Goal: Task Accomplishment & Management: Complete application form

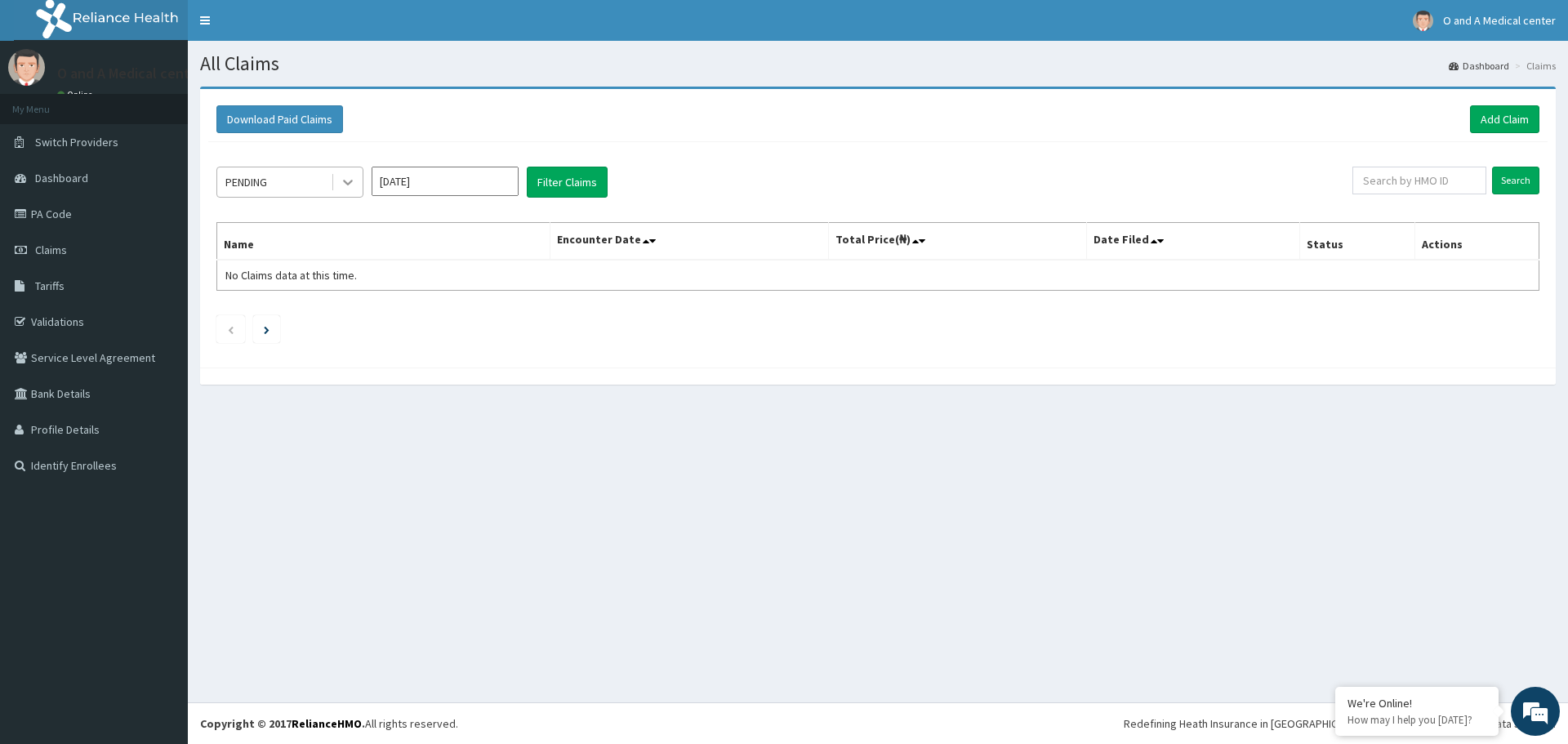
click at [346, 180] on icon at bounding box center [347, 182] width 17 height 17
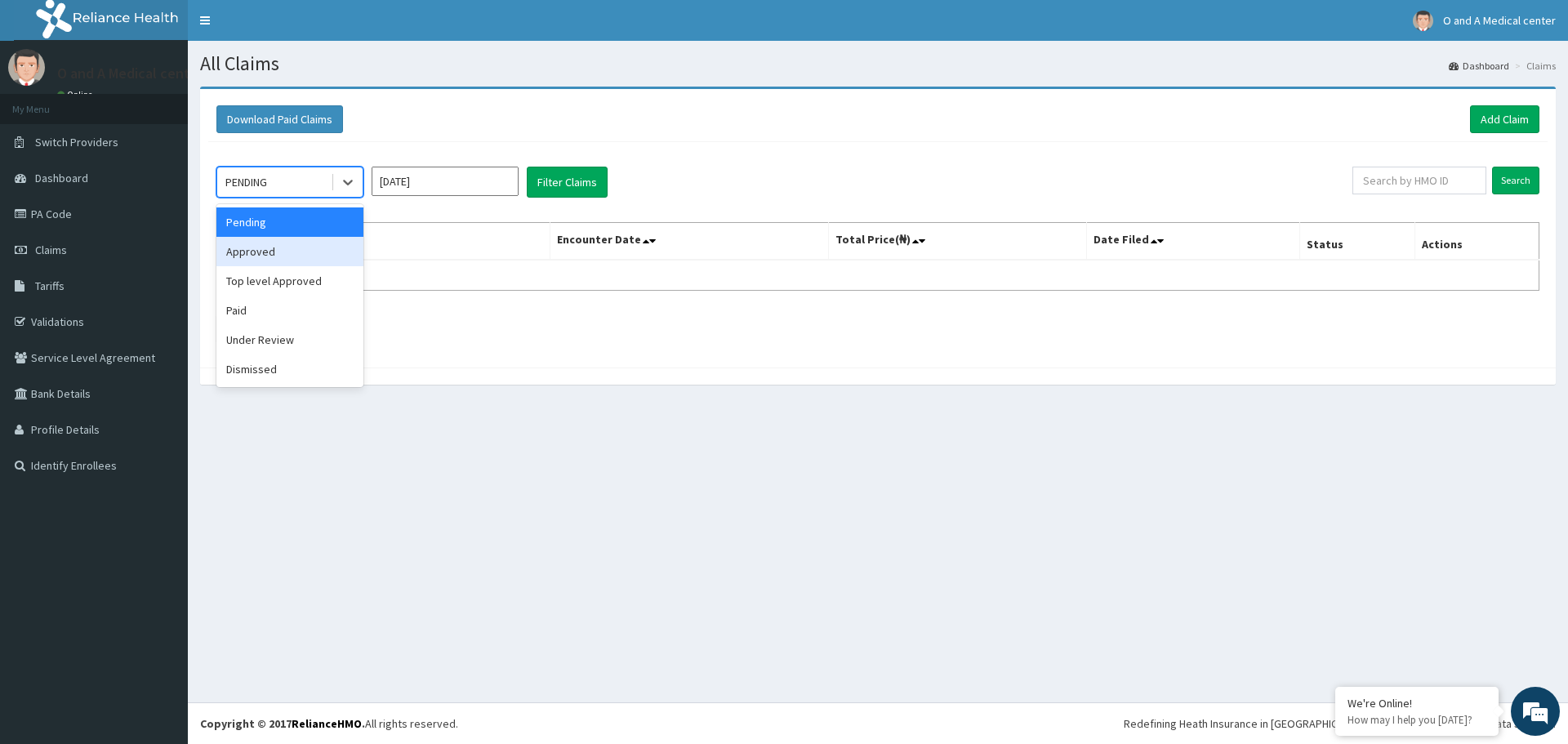
click at [268, 248] on div "Approved" at bounding box center [290, 251] width 147 height 30
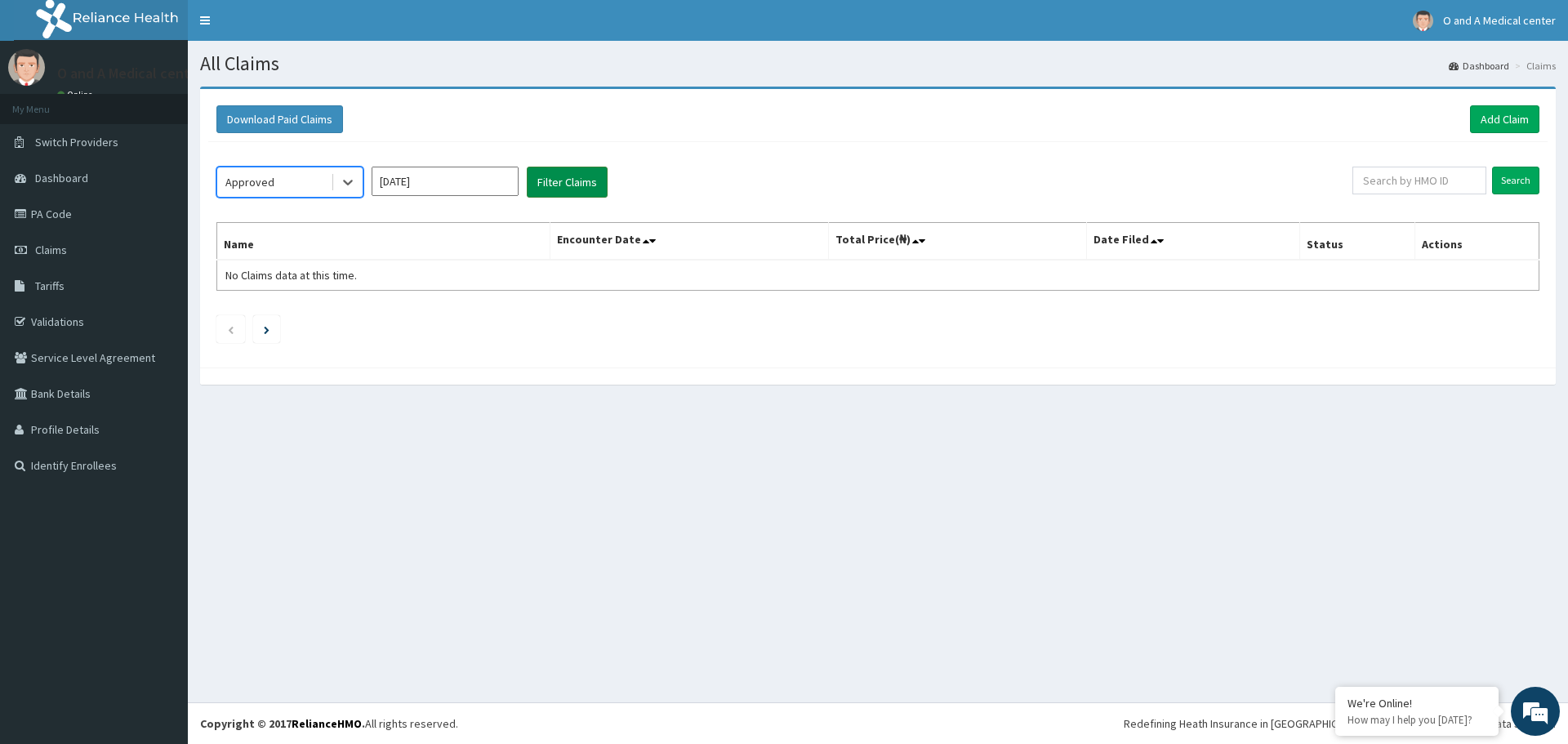
click at [579, 177] on button "Filter Claims" at bounding box center [567, 181] width 81 height 31
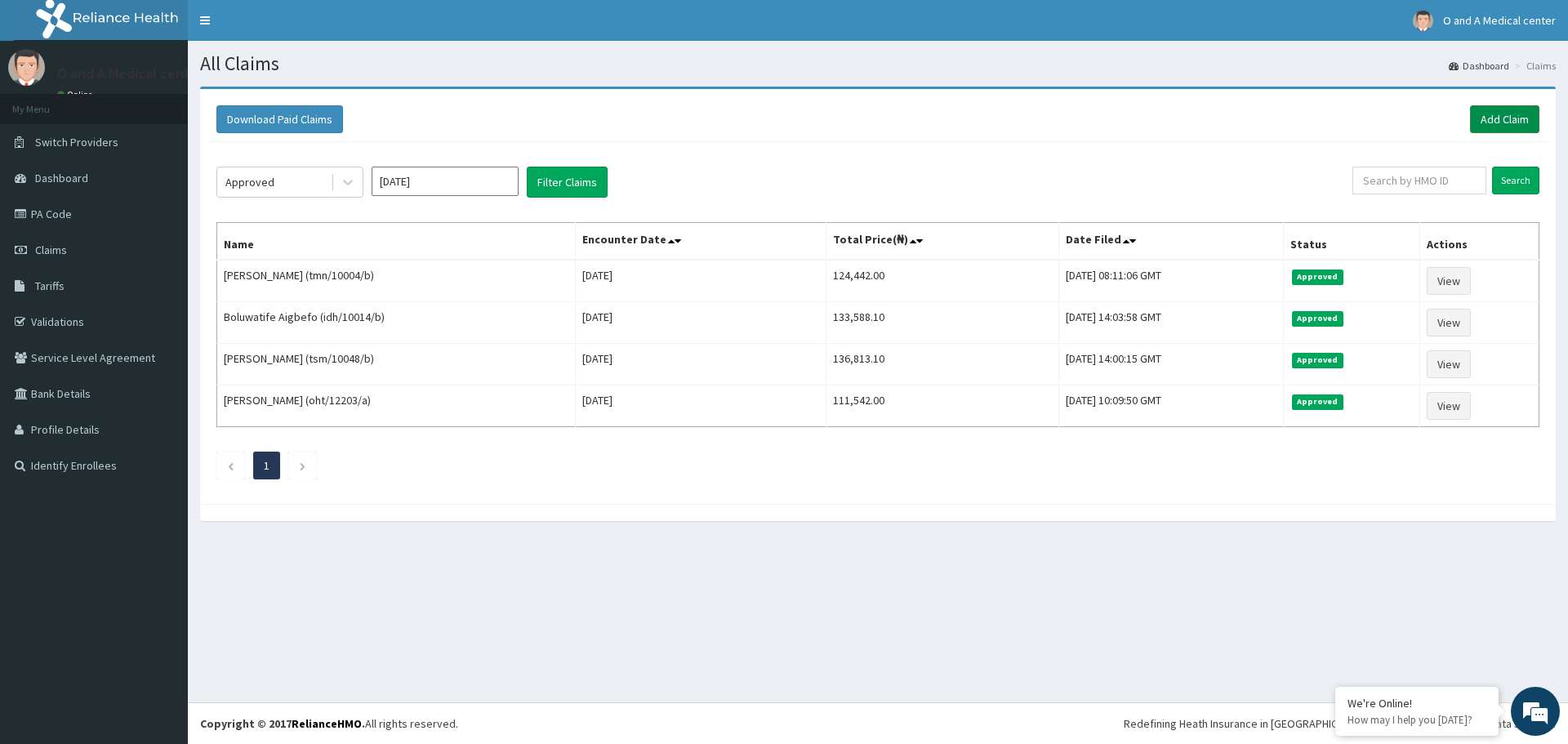
click at [1479, 111] on link "Add Claim" at bounding box center [1505, 119] width 69 height 28
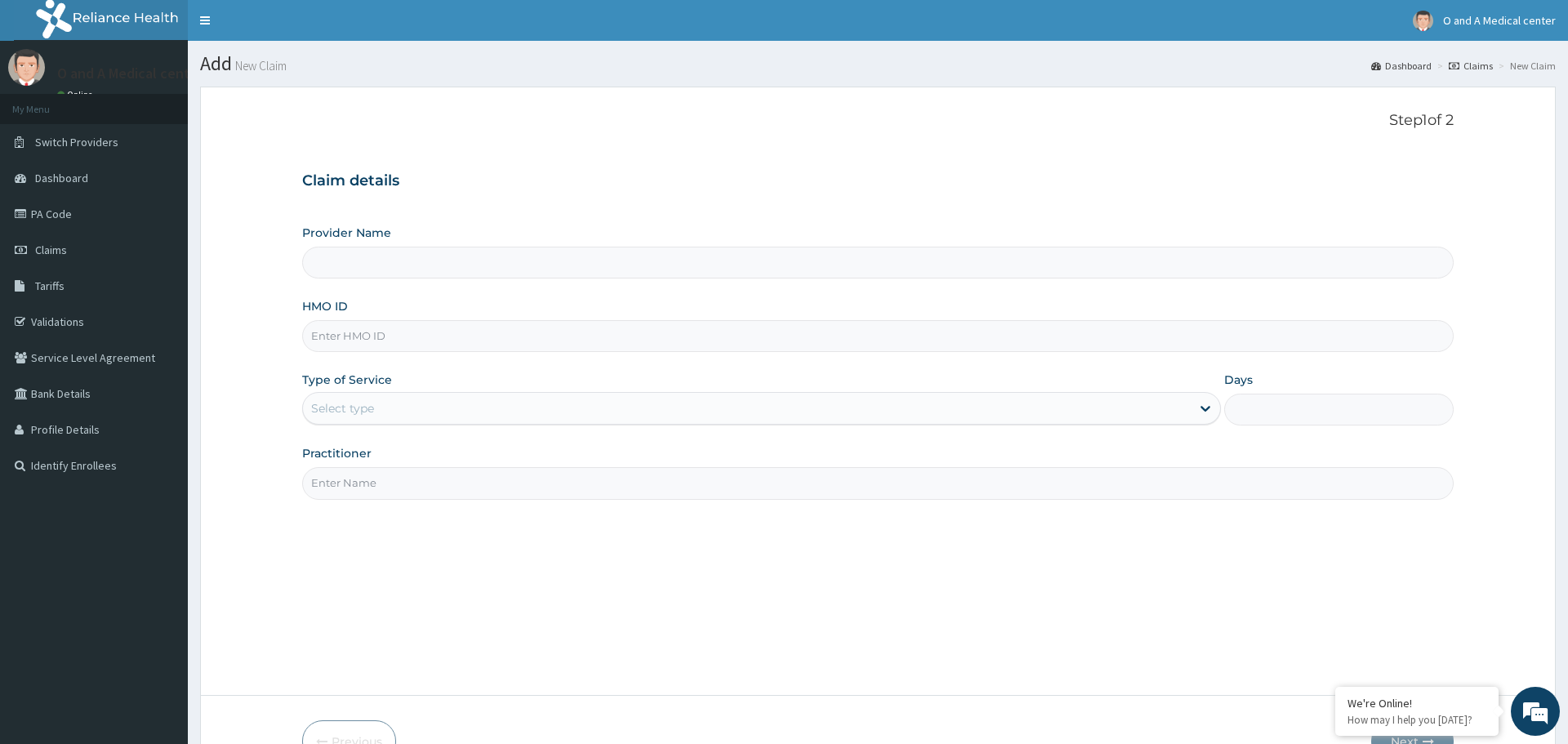
click at [360, 339] on input "HMO ID" at bounding box center [877, 335] width 1151 height 32
type input "fmp"
type input "O and A Medical centre Ltd."
type input "fmp/10144/A"
click at [443, 407] on div "Select type" at bounding box center [746, 408] width 887 height 26
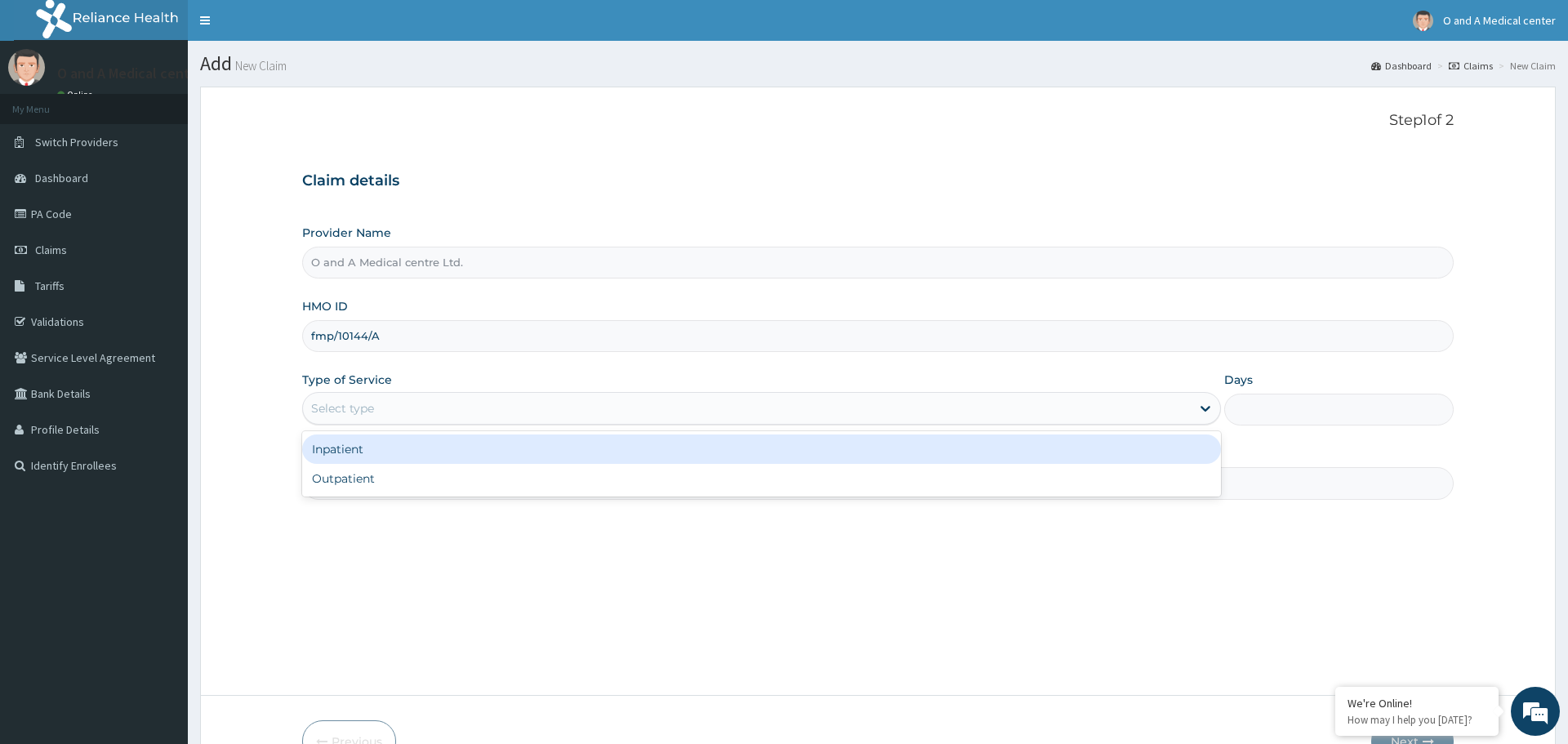
click at [390, 444] on div "Inpatient" at bounding box center [760, 449] width 918 height 30
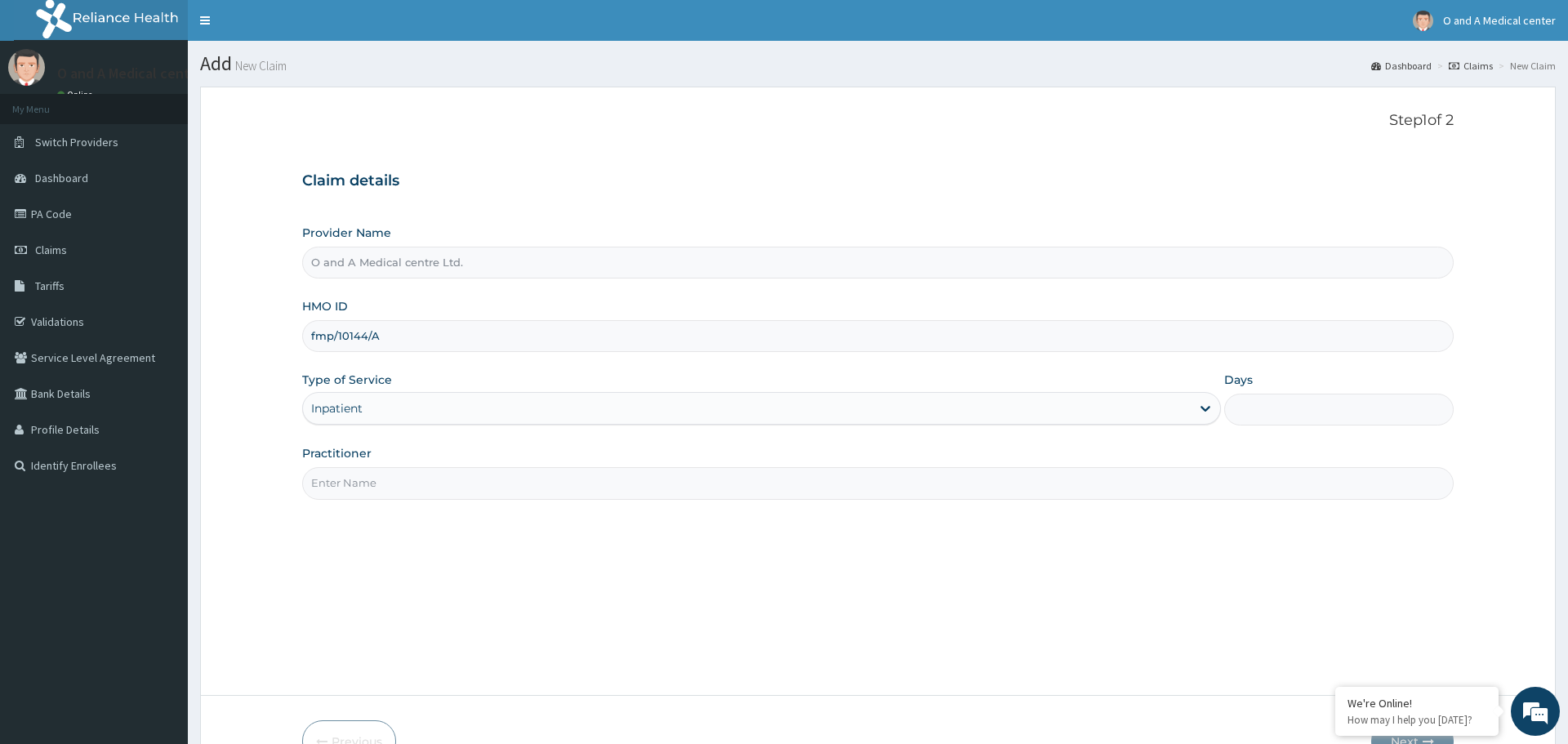
click at [1275, 411] on input "Days" at bounding box center [1339, 410] width 230 height 32
type input "2"
click at [750, 496] on input "Practitioner" at bounding box center [877, 483] width 1151 height 32
click at [1016, 483] on input "Practitioner" at bounding box center [877, 483] width 1151 height 32
type input "dr akande"
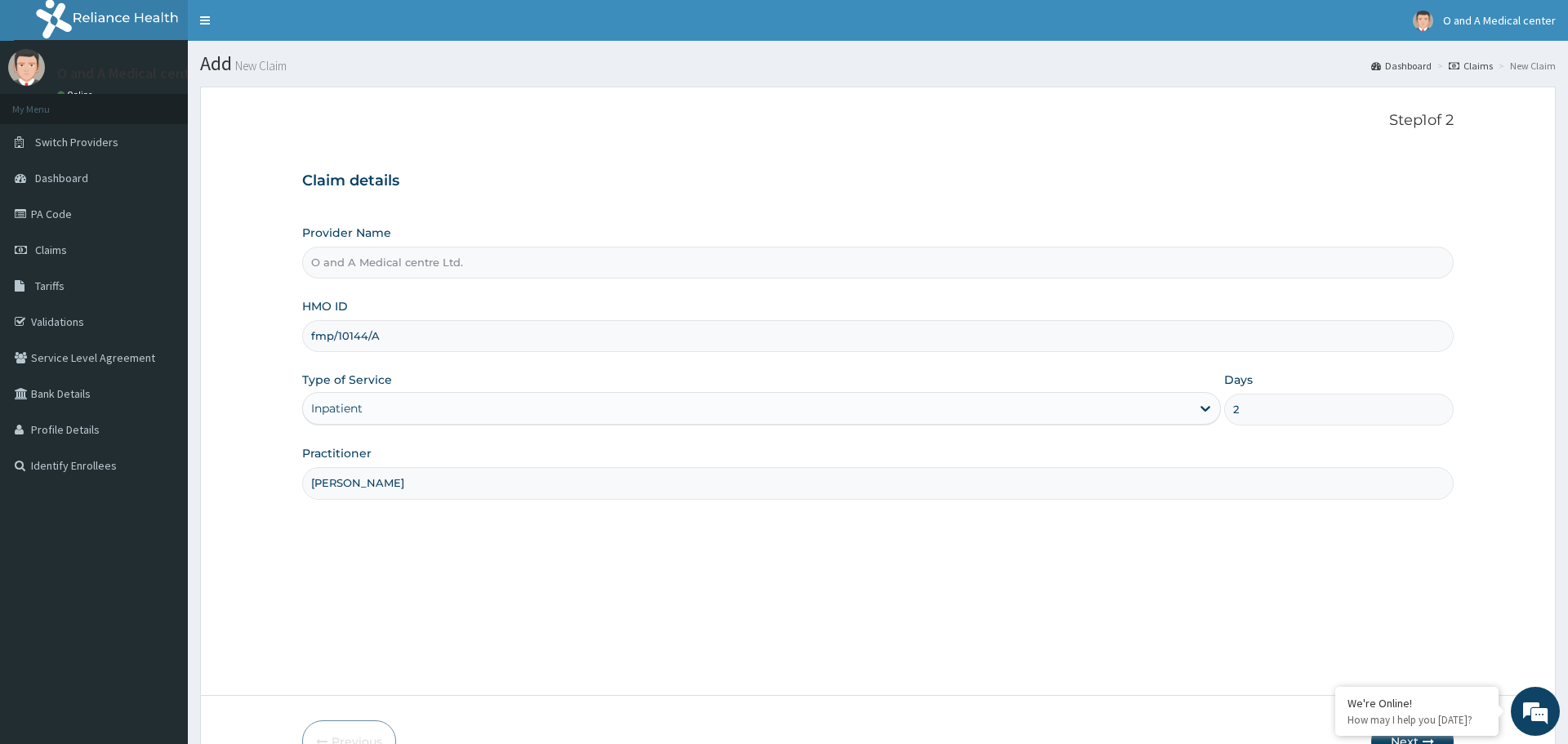
click at [1499, 578] on form "Step 1 of 2 Claim details Provider Name O and A Medical centre Ltd. HMO ID fmp/…" at bounding box center [878, 436] width 1356 height 700
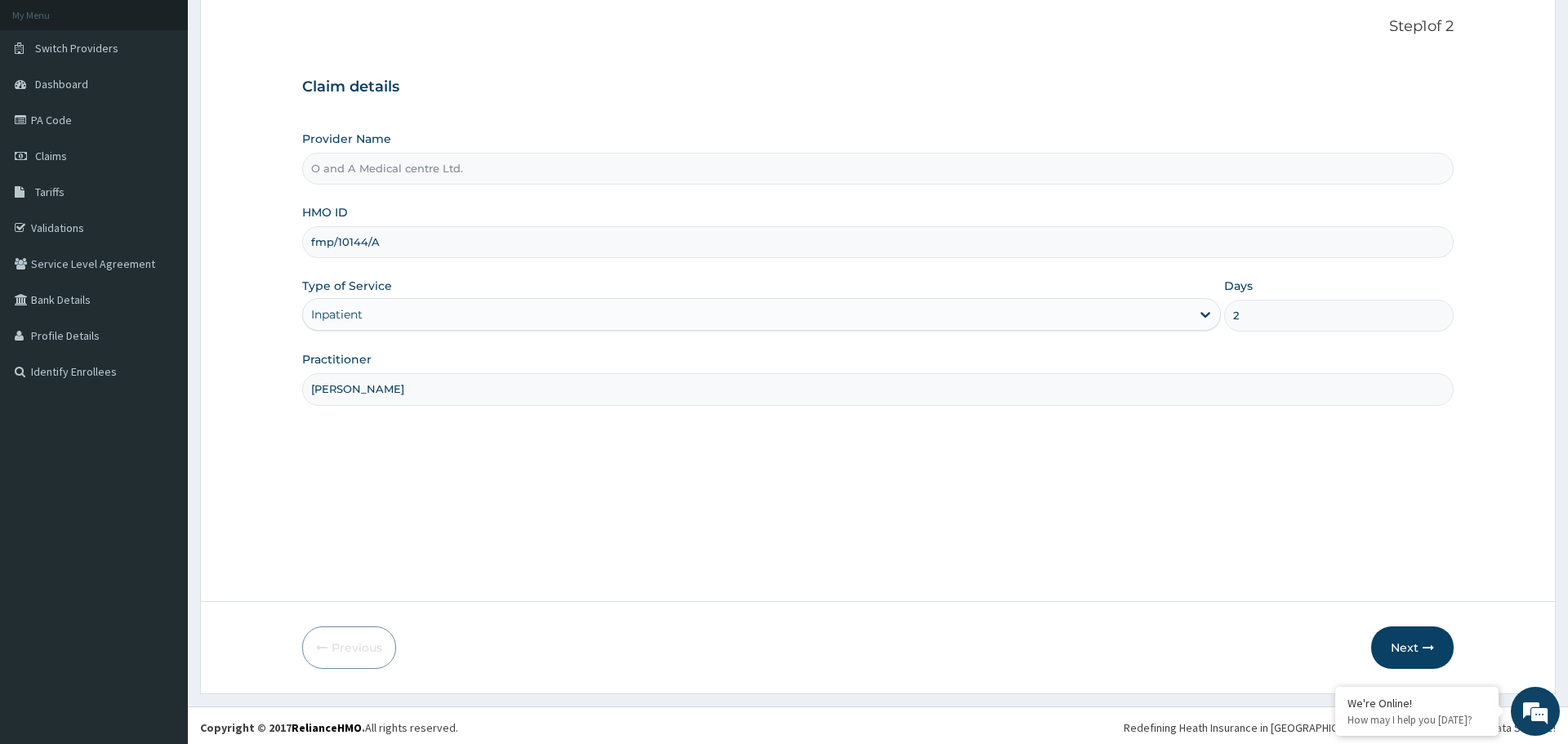
scroll to position [98, 0]
click at [1420, 633] on button "Next" at bounding box center [1412, 643] width 82 height 43
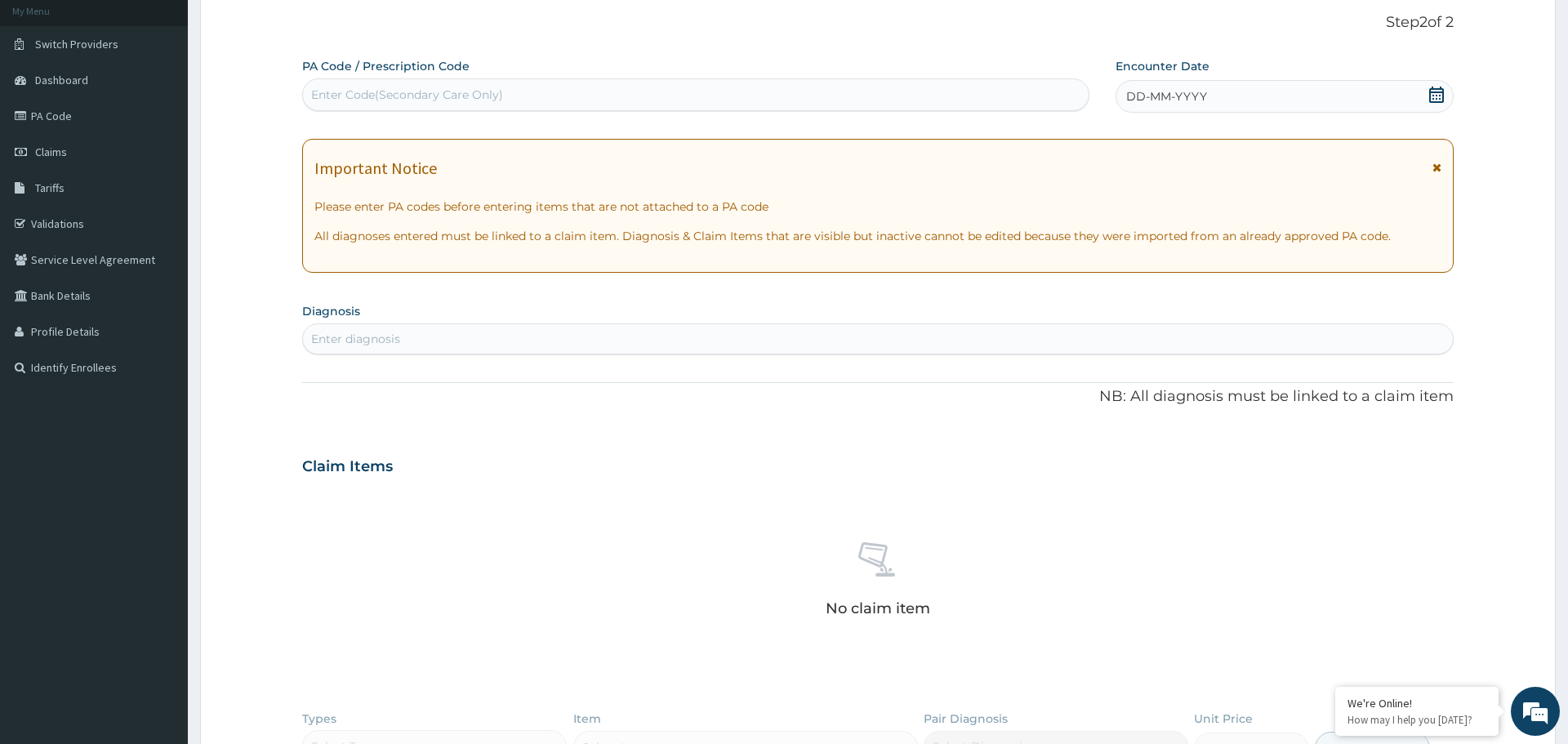
click at [679, 95] on div "Enter Code(Secondary Care Only)" at bounding box center [696, 95] width 786 height 26
paste input "PA/2D0C4C"
type input "PA/2D0C4C"
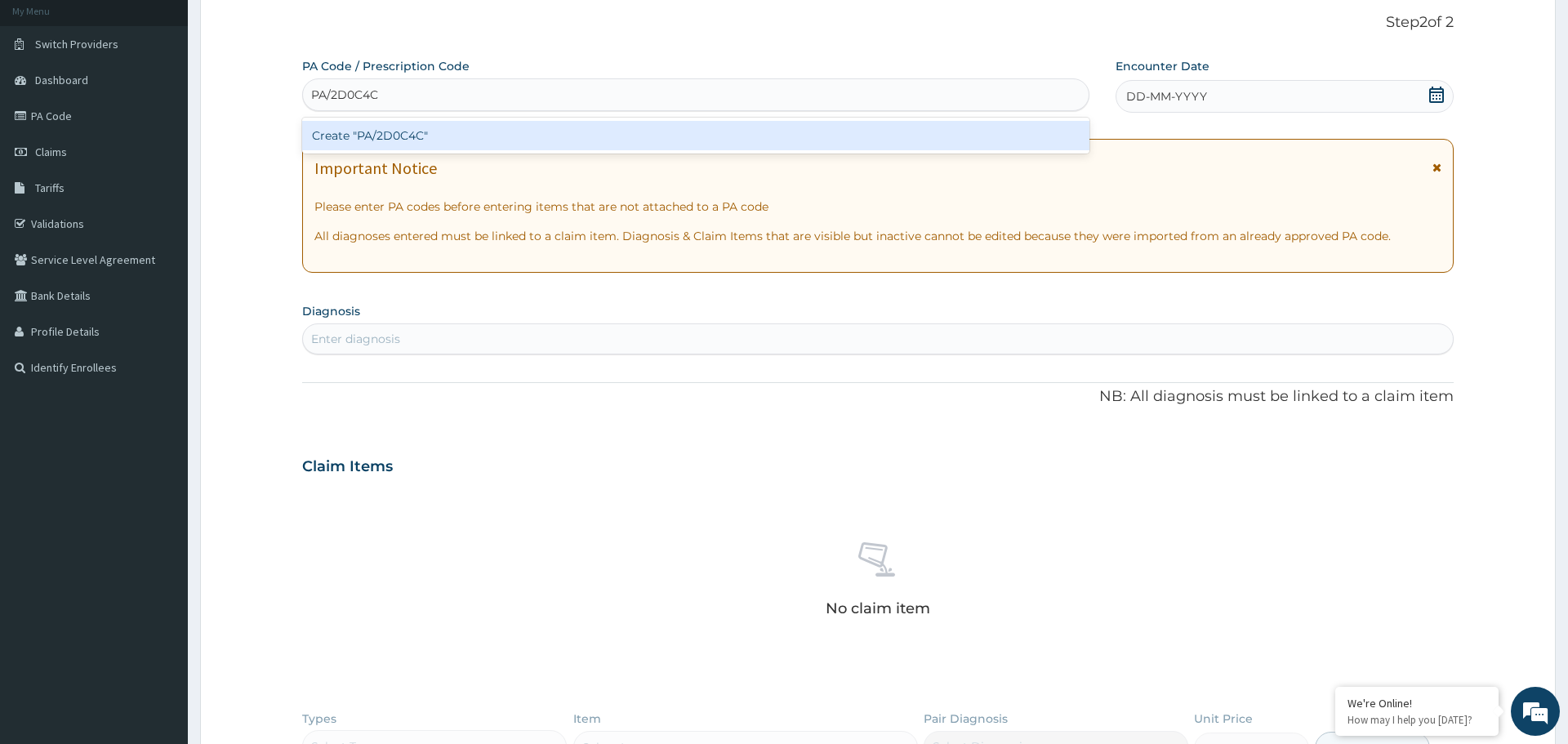
click at [531, 138] on div "Create "PA/2D0C4C"" at bounding box center [695, 136] width 787 height 30
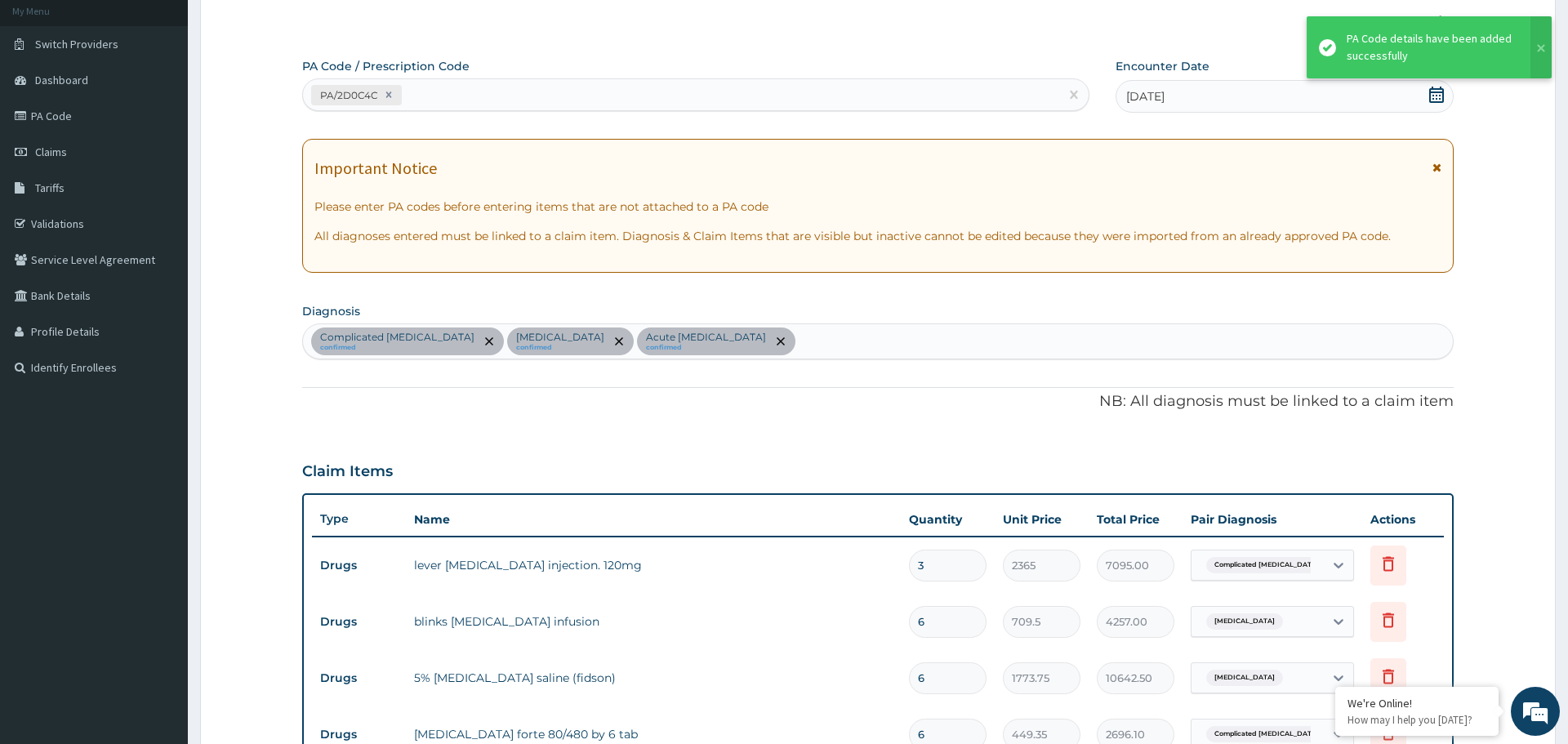
scroll to position [855, 0]
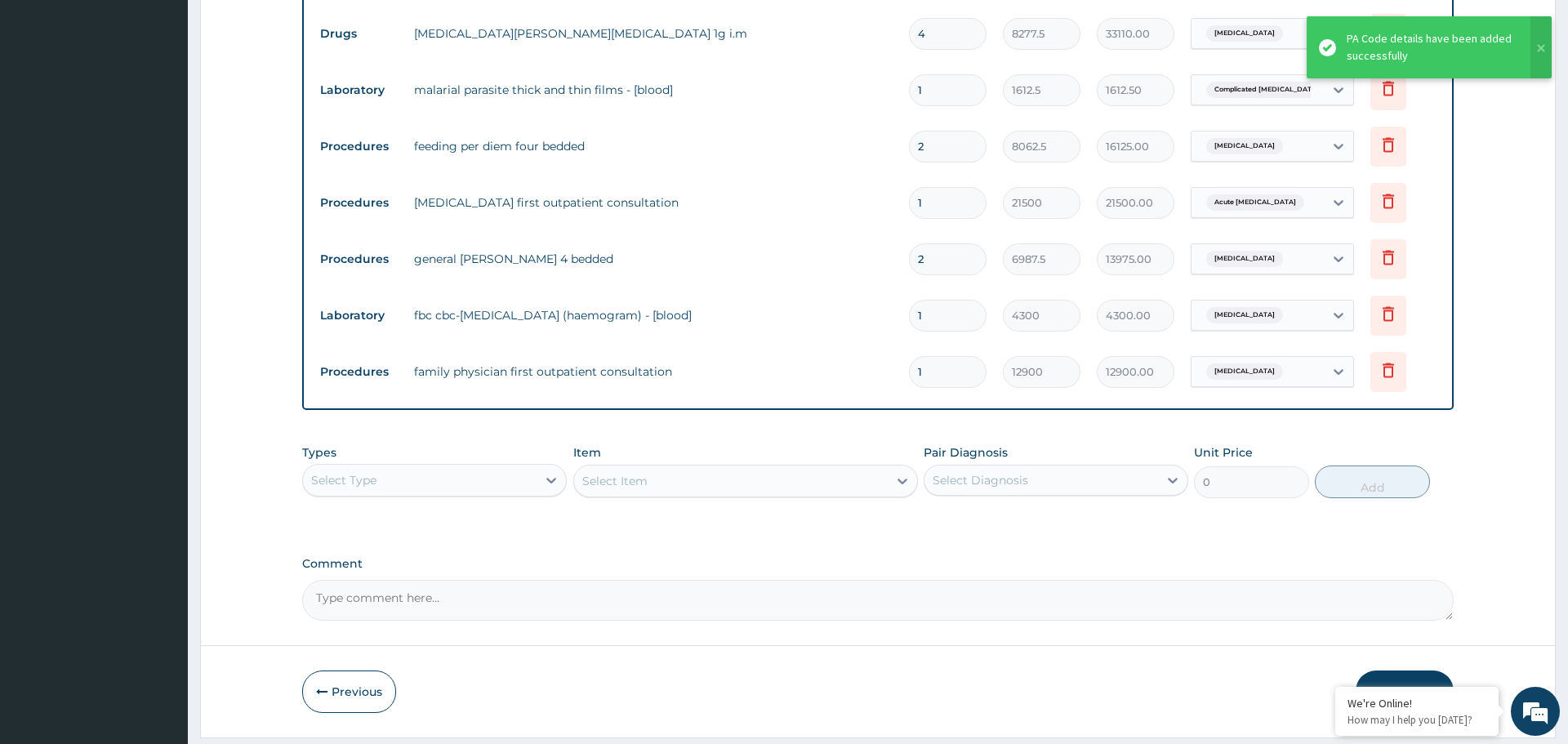
click at [1401, 671] on button "Submit" at bounding box center [1405, 691] width 98 height 43
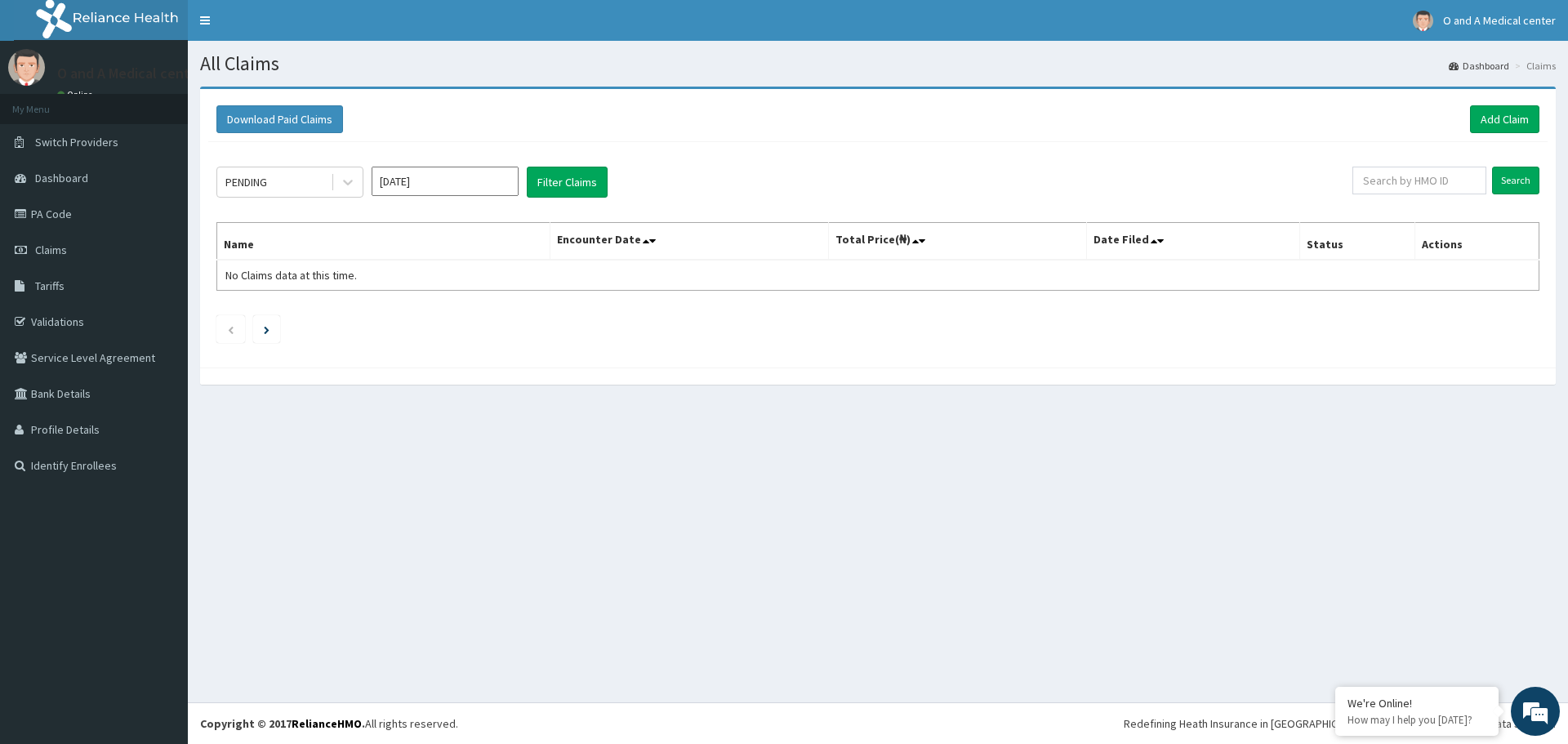
click at [1109, 193] on div "PENDING [DATE] Filter Claims" at bounding box center [785, 181] width 1136 height 31
click at [347, 182] on icon at bounding box center [347, 182] width 17 height 17
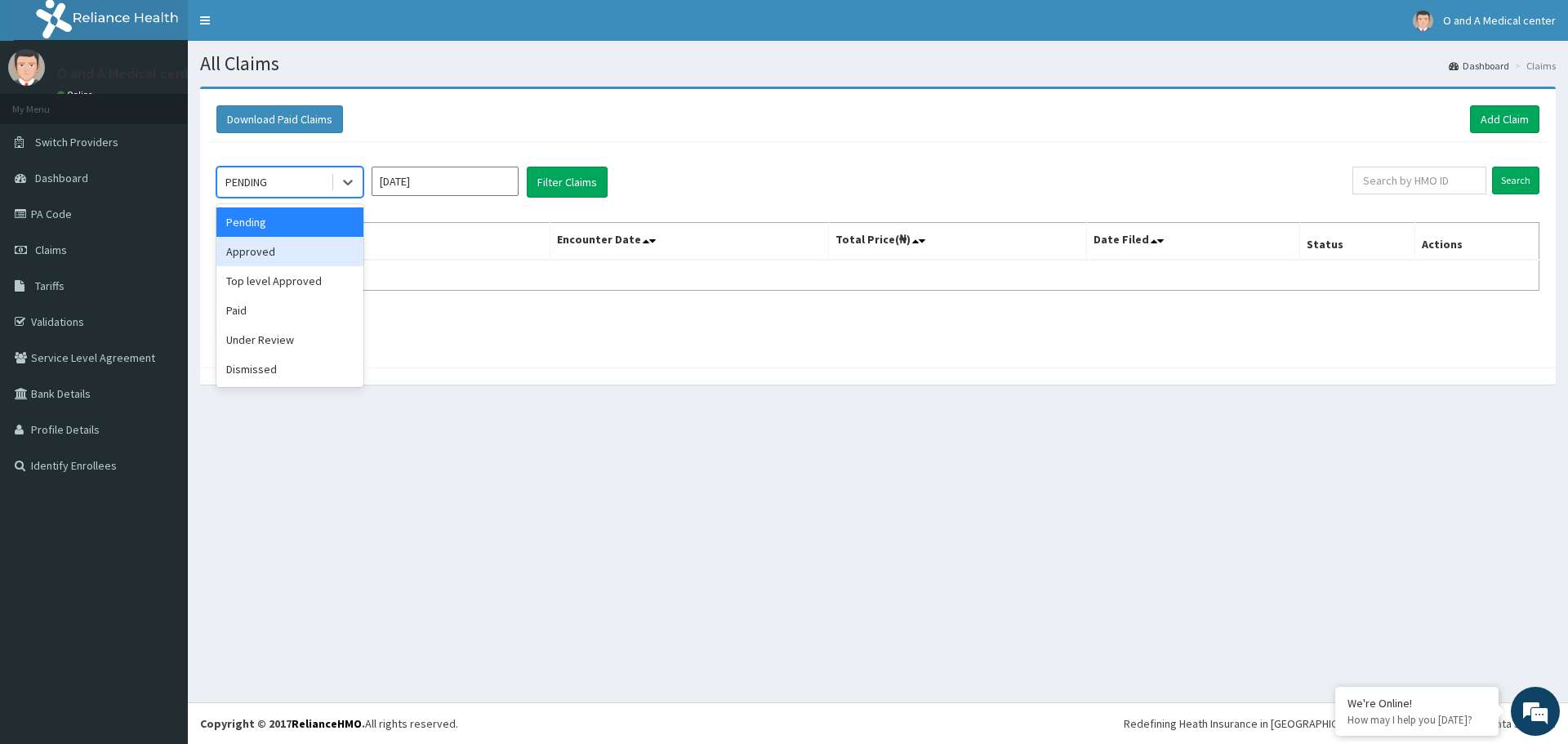
click at [302, 251] on div "Approved" at bounding box center [290, 251] width 147 height 30
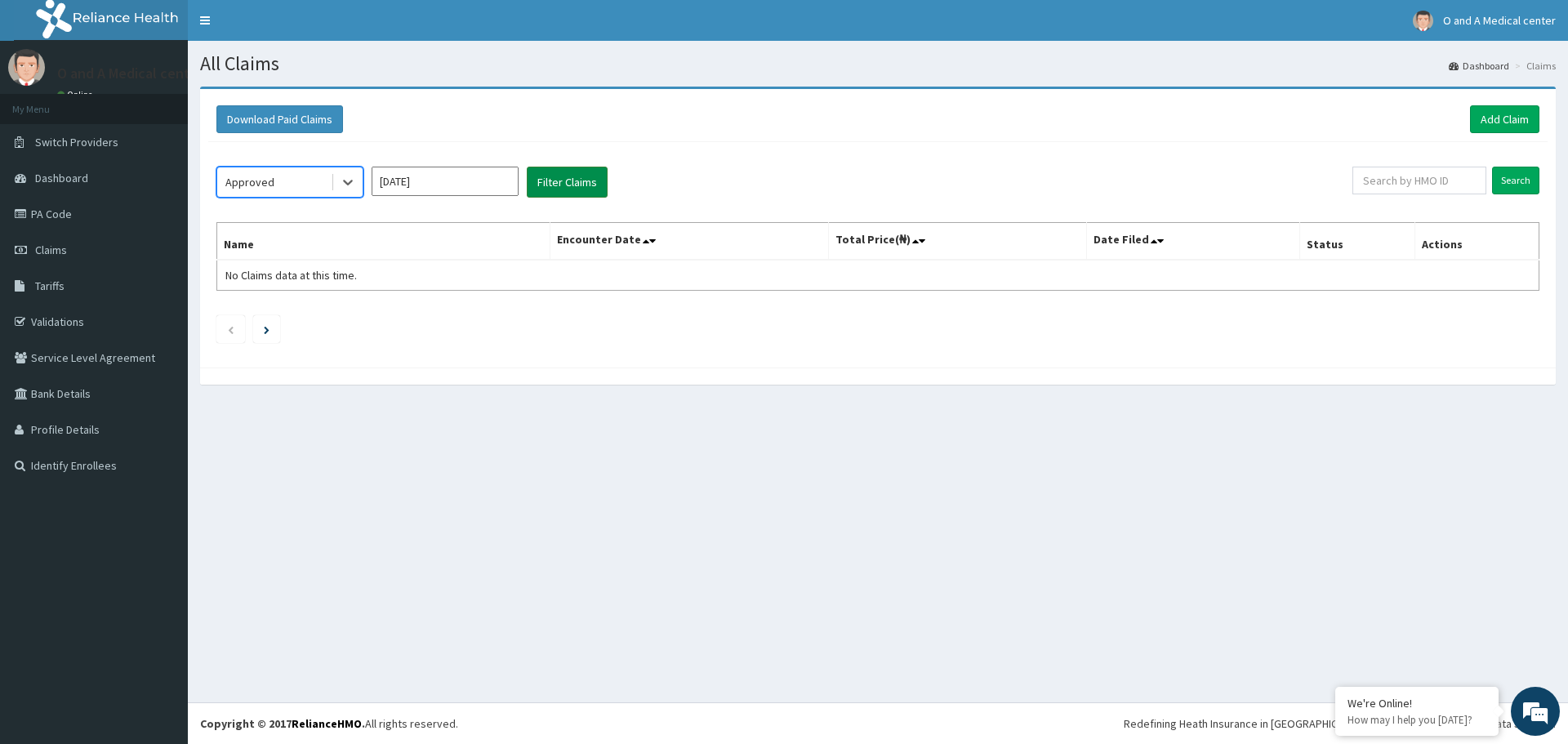
click at [554, 191] on button "Filter Claims" at bounding box center [567, 181] width 81 height 31
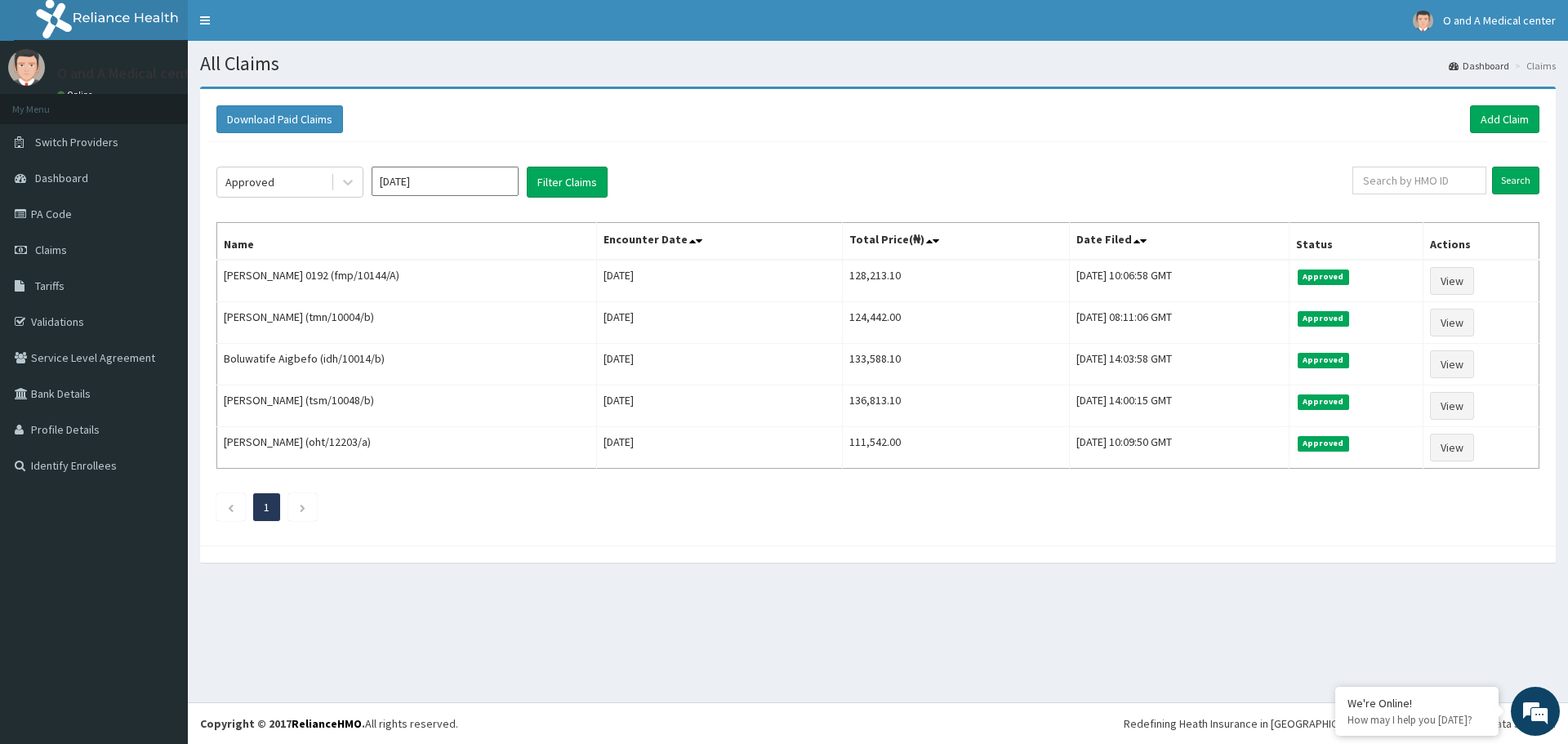
click at [1015, 113] on div "Download Paid Claims Add Claim" at bounding box center [878, 119] width 1323 height 28
click at [347, 184] on icon at bounding box center [348, 183] width 10 height 6
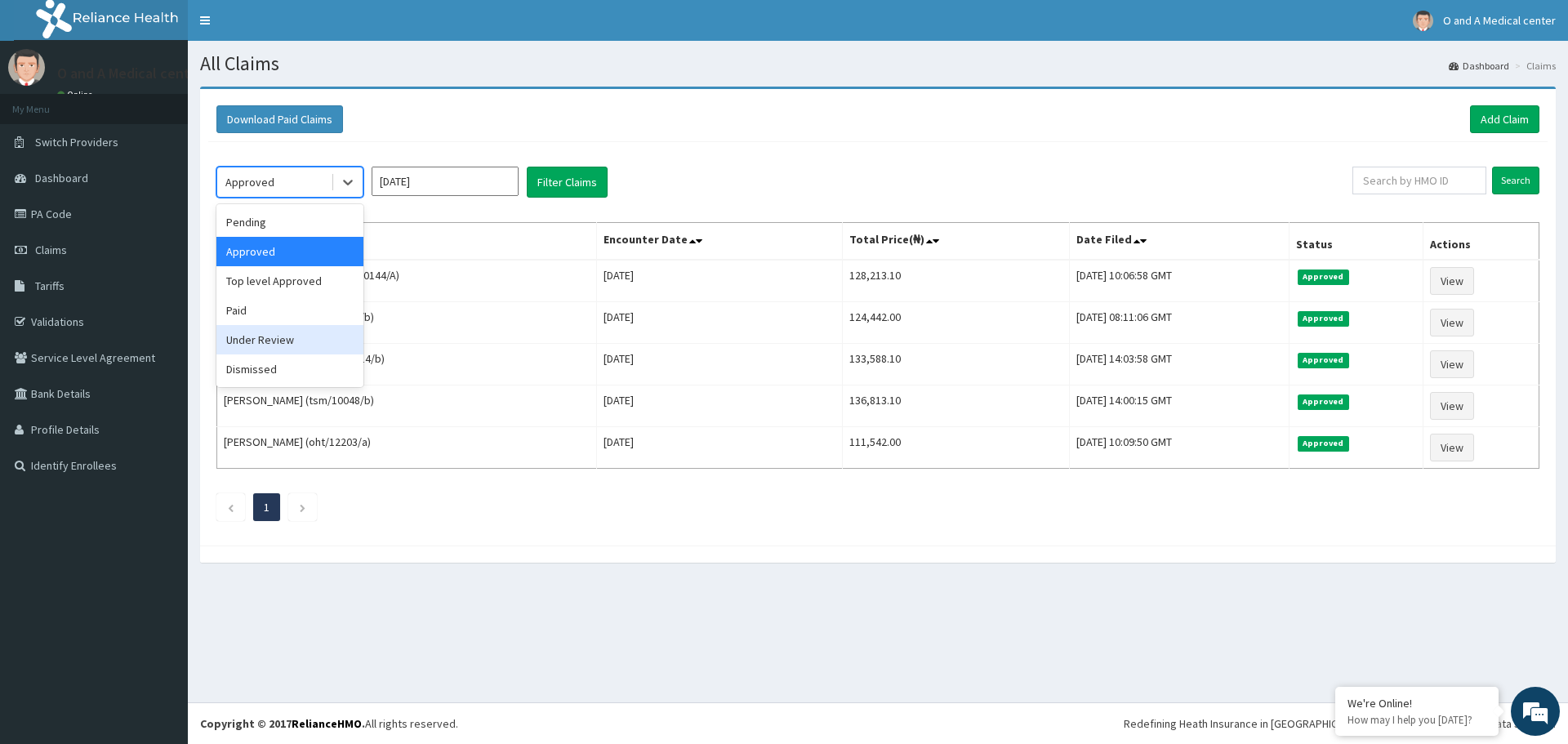
click at [292, 333] on div "Under Review" at bounding box center [290, 339] width 147 height 30
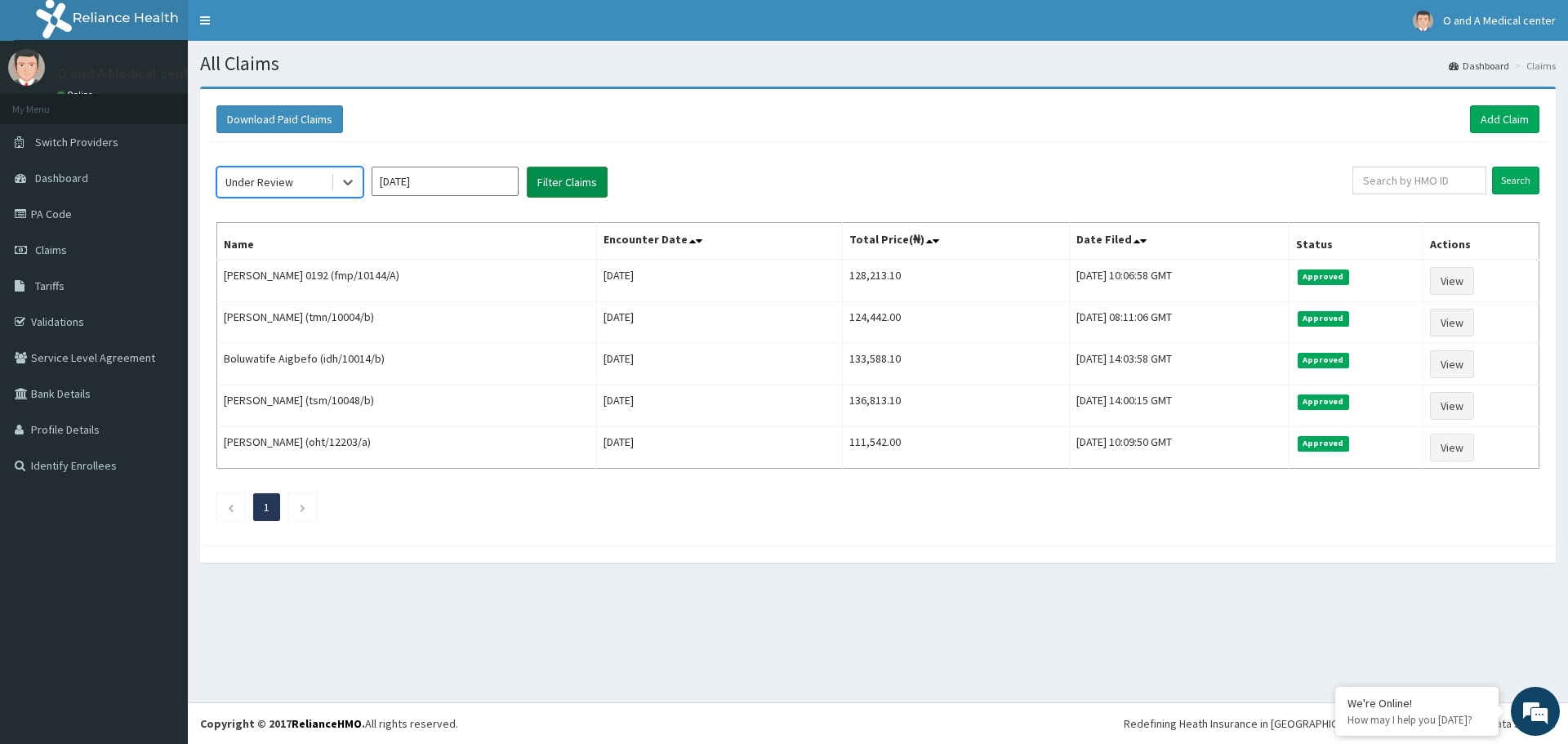
click at [560, 178] on button "Filter Claims" at bounding box center [567, 181] width 81 height 31
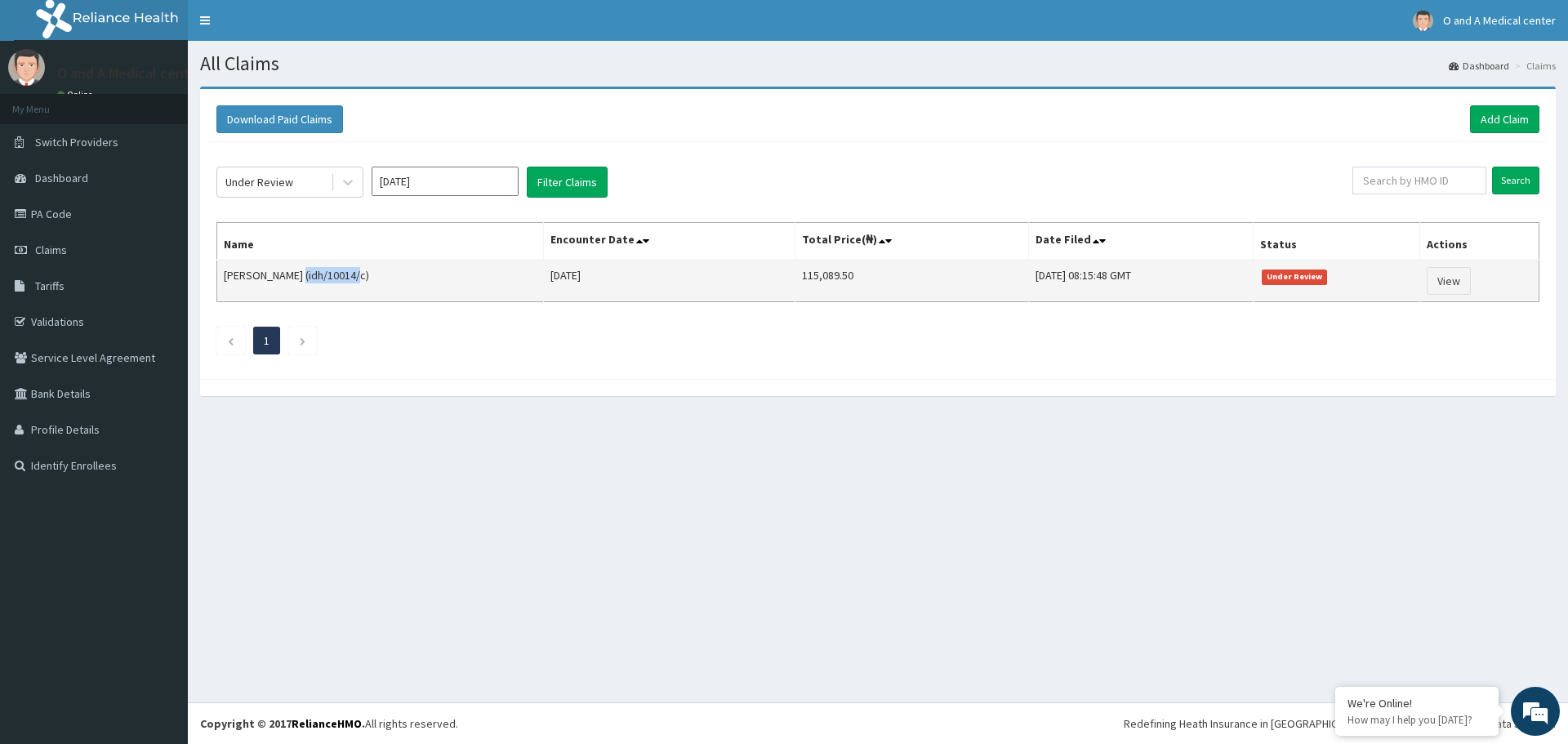
drag, startPoint x: 349, startPoint y: 270, endPoint x: 287, endPoint y: 274, distance: 62.1
click at [287, 274] on td "[PERSON_NAME] (idh/10014/c)" at bounding box center [380, 280] width 327 height 43
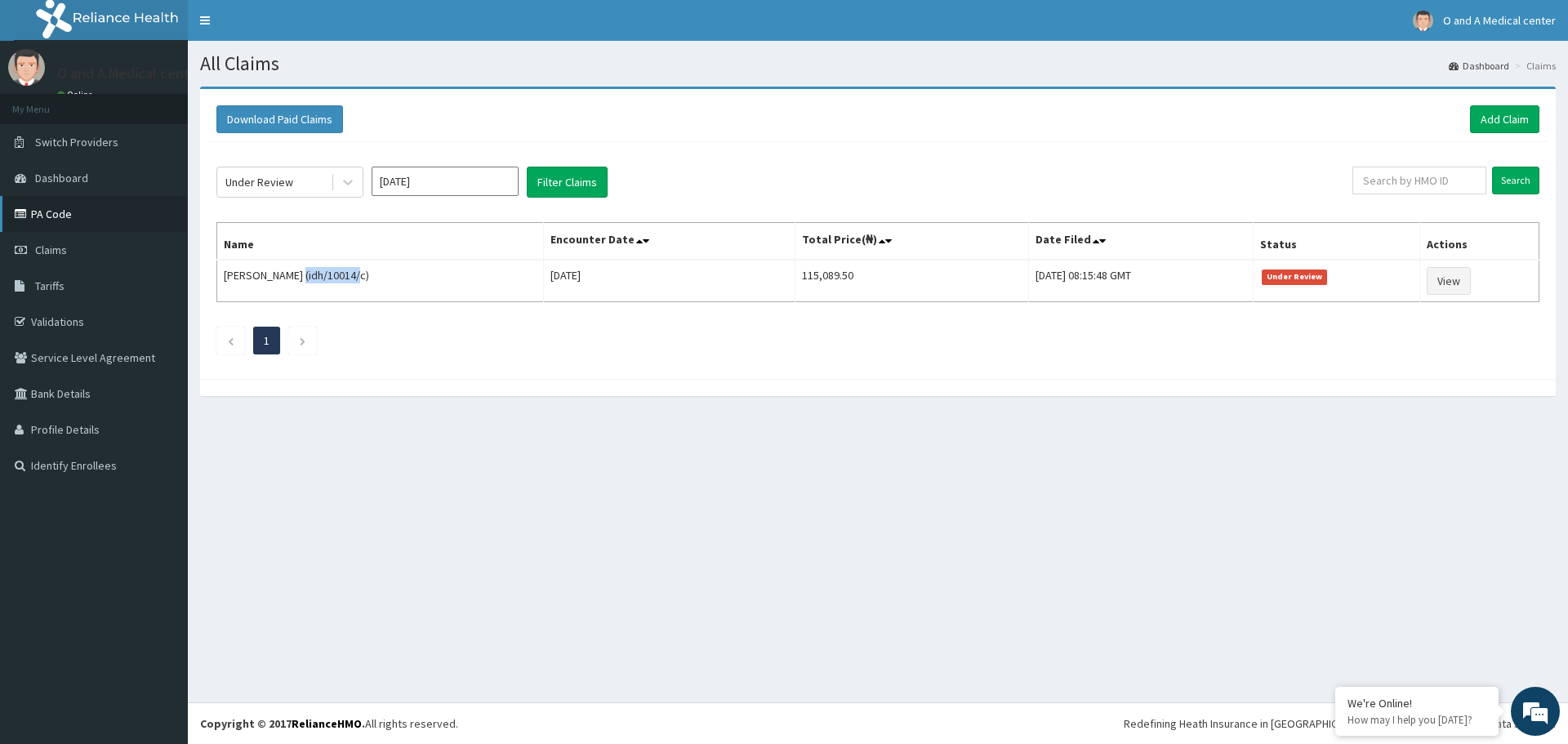
click at [49, 216] on link "PA Code" at bounding box center [94, 214] width 188 height 36
